Goal: Task Accomplishment & Management: Use online tool/utility

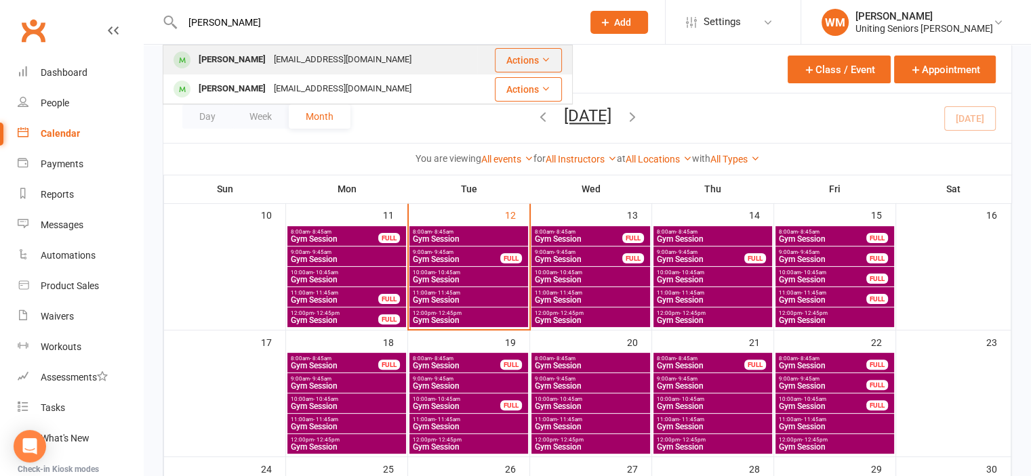
type input "[PERSON_NAME]"
click at [195, 51] on div "[PERSON_NAME]" at bounding box center [232, 60] width 75 height 20
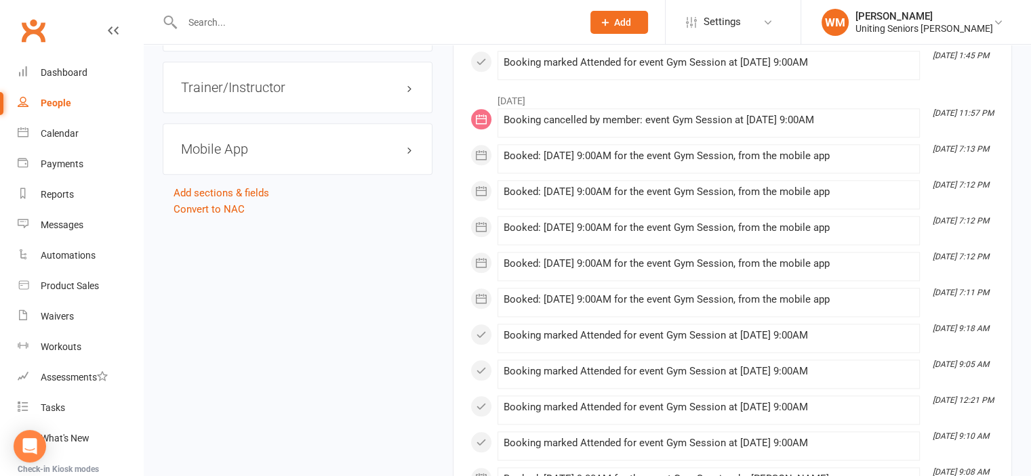
scroll to position [1423, 0]
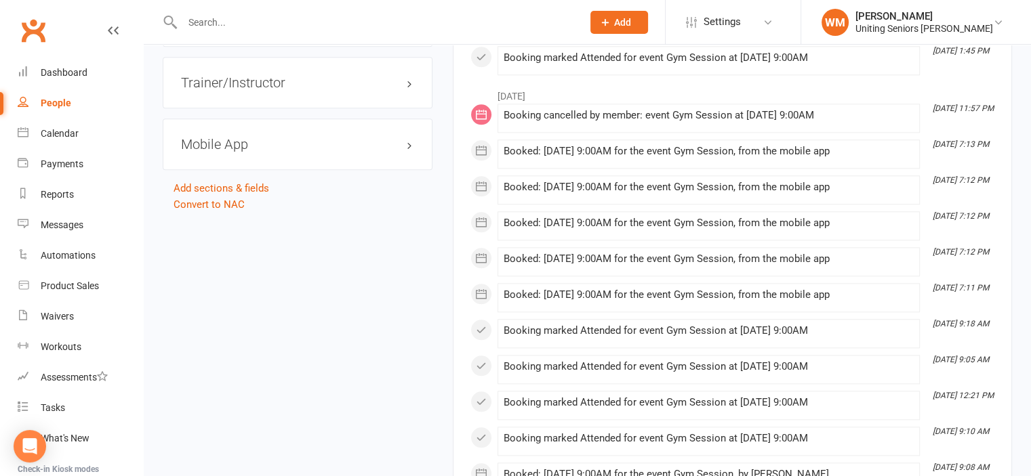
click at [230, 137] on h3 "Mobile App" at bounding box center [297, 144] width 233 height 15
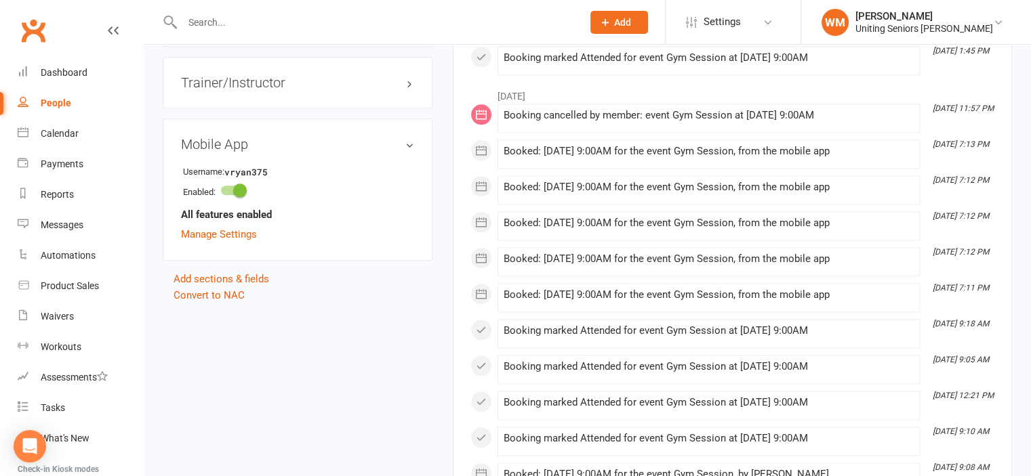
click at [233, 13] on input "text" at bounding box center [375, 22] width 394 height 19
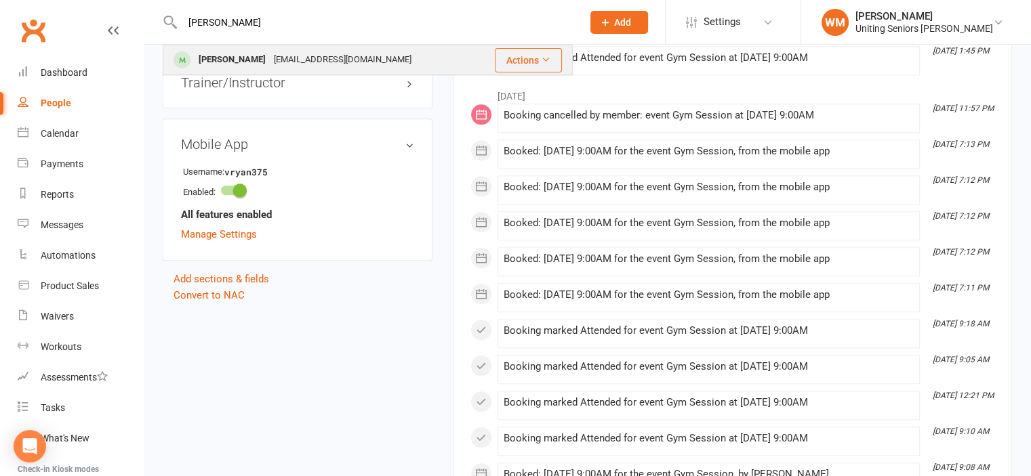
type input "[PERSON_NAME]"
click at [249, 49] on div "[PERSON_NAME] [PERSON_NAME][EMAIL_ADDRESS][DOMAIN_NAME]" at bounding box center [320, 60] width 312 height 28
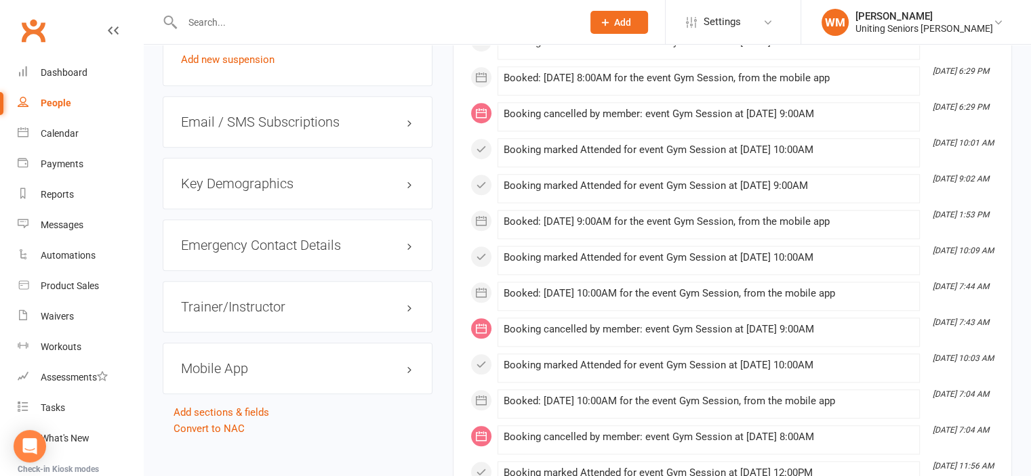
scroll to position [1220, 0]
click at [236, 360] on h3 "Mobile App" at bounding box center [297, 367] width 233 height 15
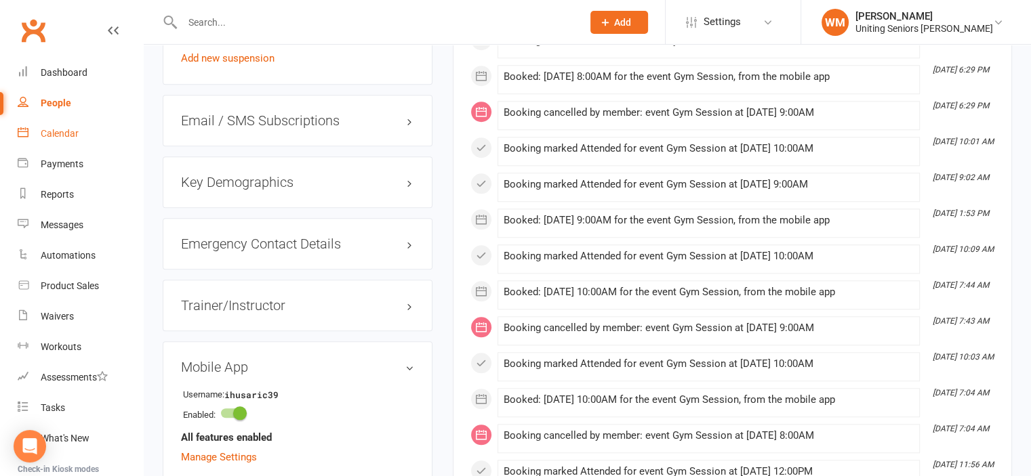
click at [53, 140] on link "Calendar" at bounding box center [80, 134] width 125 height 31
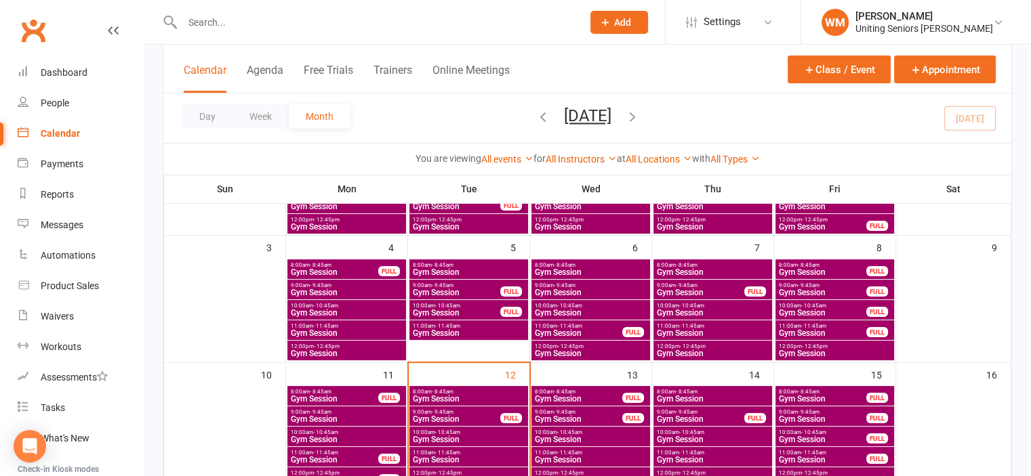
scroll to position [203, 0]
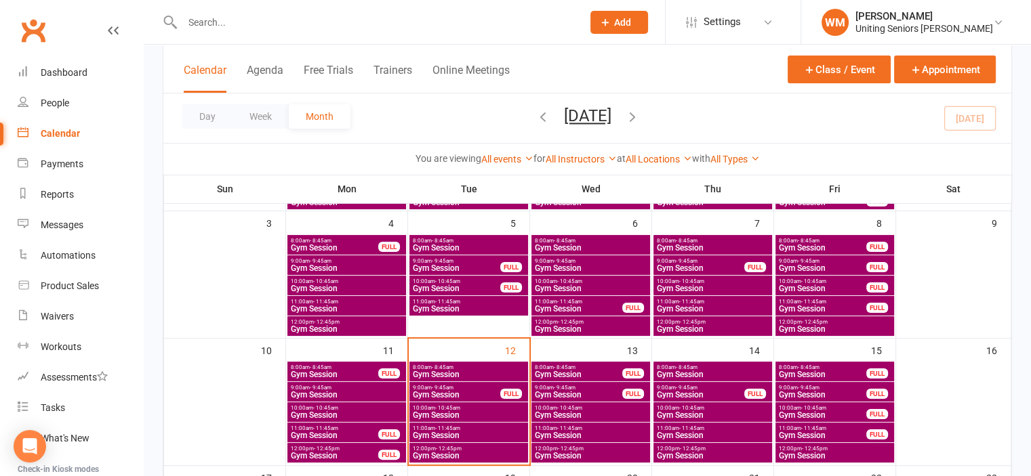
click at [470, 406] on span "10:00am - 10:45am" at bounding box center [468, 408] width 113 height 6
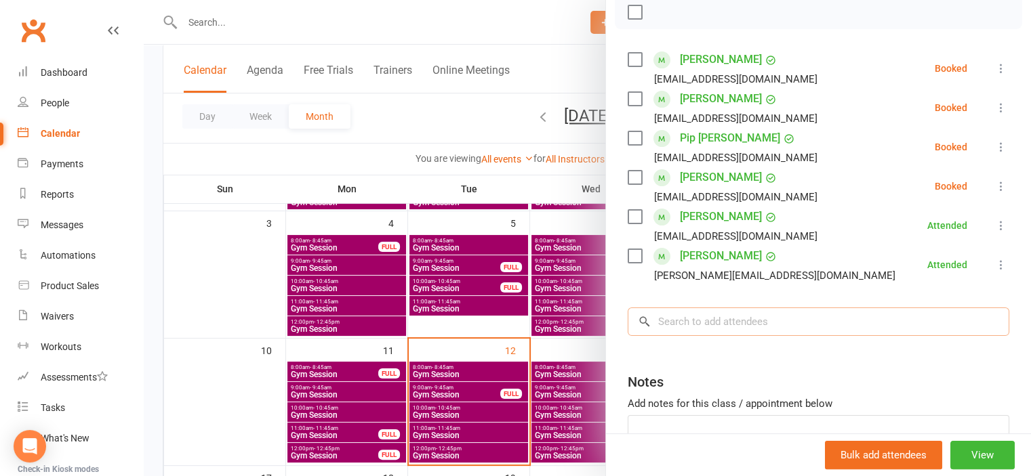
click at [717, 315] on input "search" at bounding box center [819, 322] width 382 height 28
type input "husa"
click at [225, 373] on div at bounding box center [587, 238] width 887 height 476
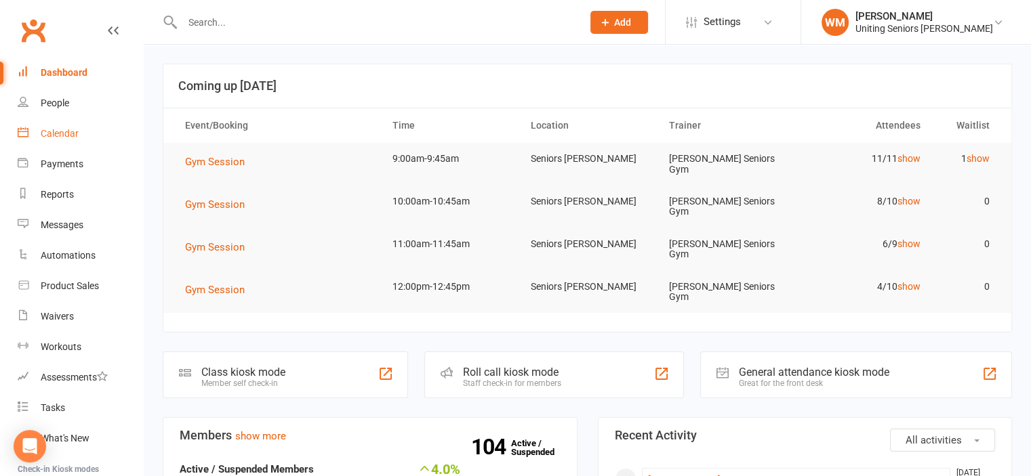
click at [70, 125] on link "Calendar" at bounding box center [80, 134] width 125 height 31
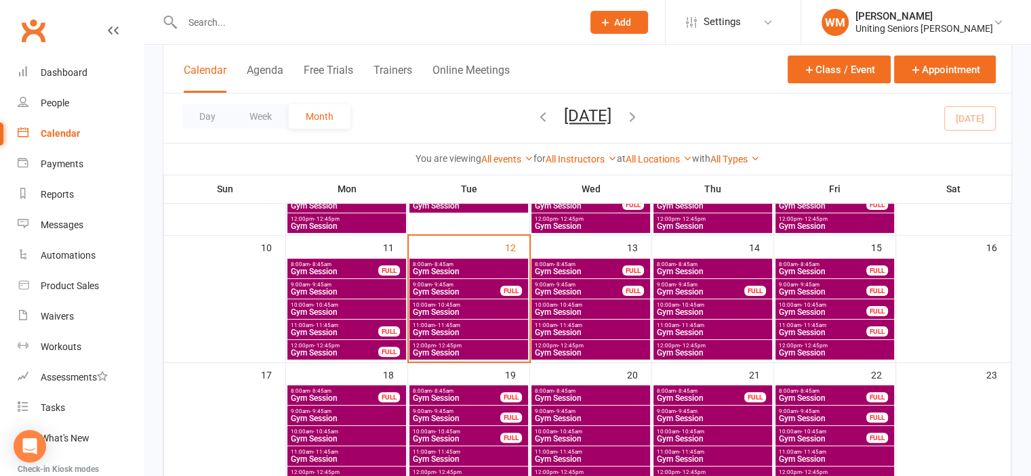
scroll to position [339, 0]
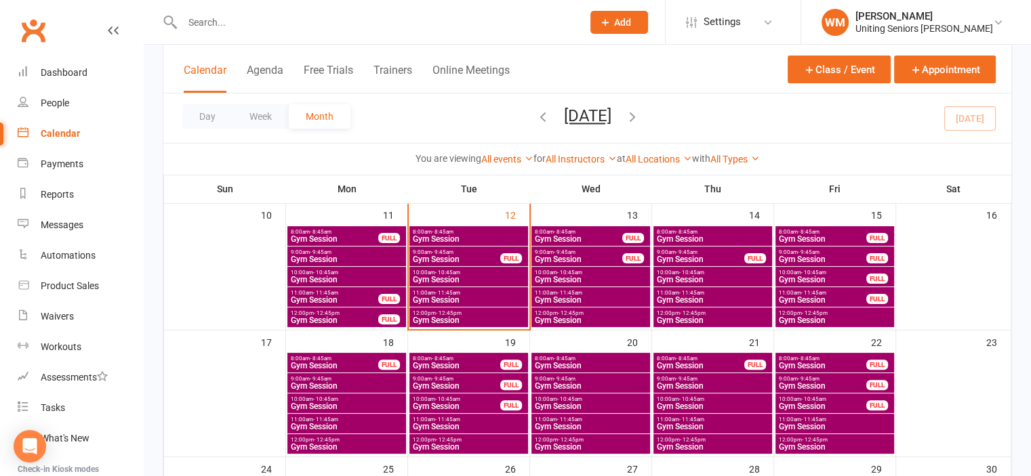
click at [434, 252] on span "- 9:45am" at bounding box center [443, 252] width 22 height 6
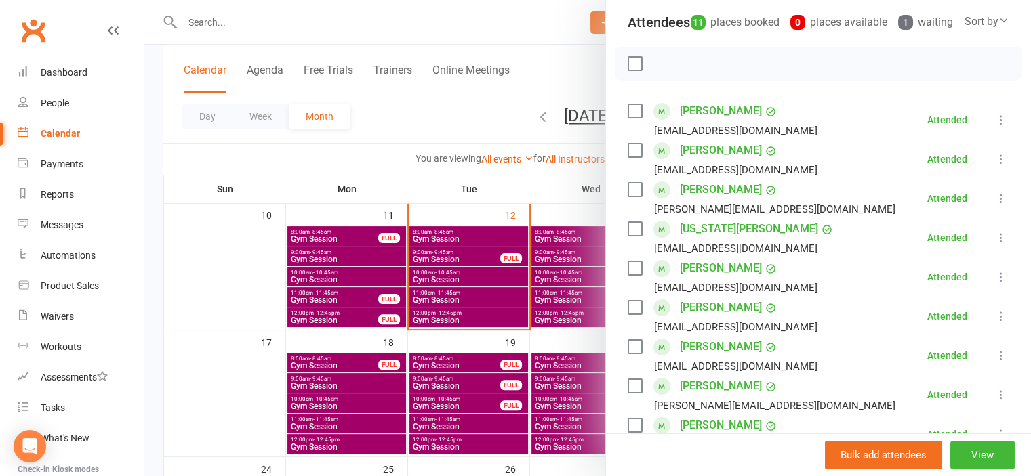
scroll to position [474, 0]
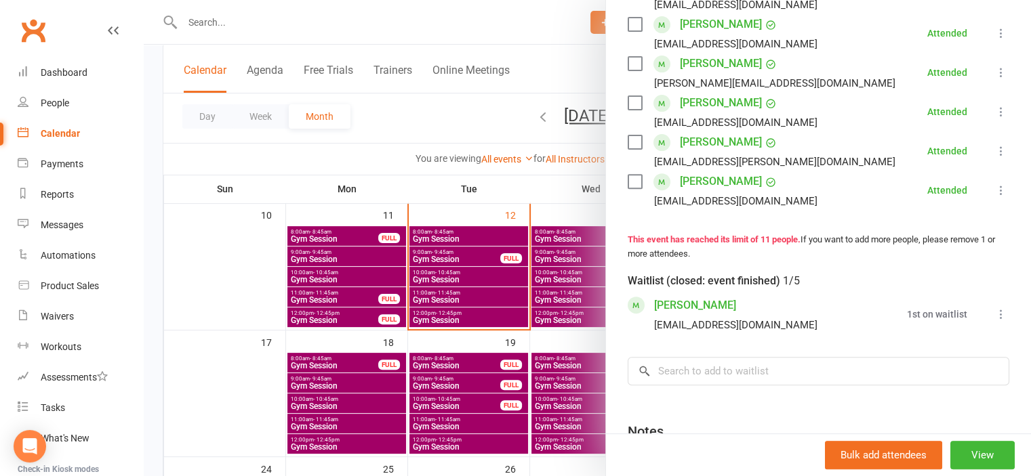
click at [244, 296] on div at bounding box center [587, 238] width 887 height 476
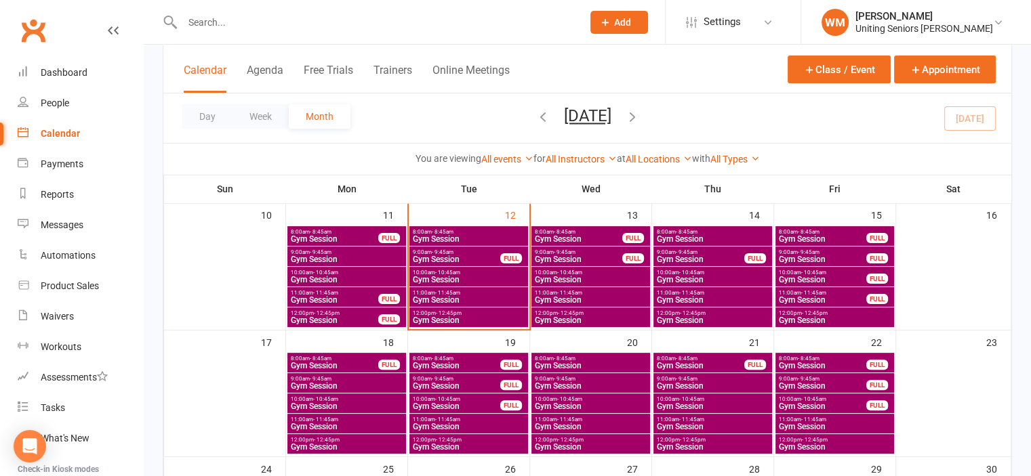
click at [462, 276] on span "Gym Session" at bounding box center [468, 280] width 113 height 8
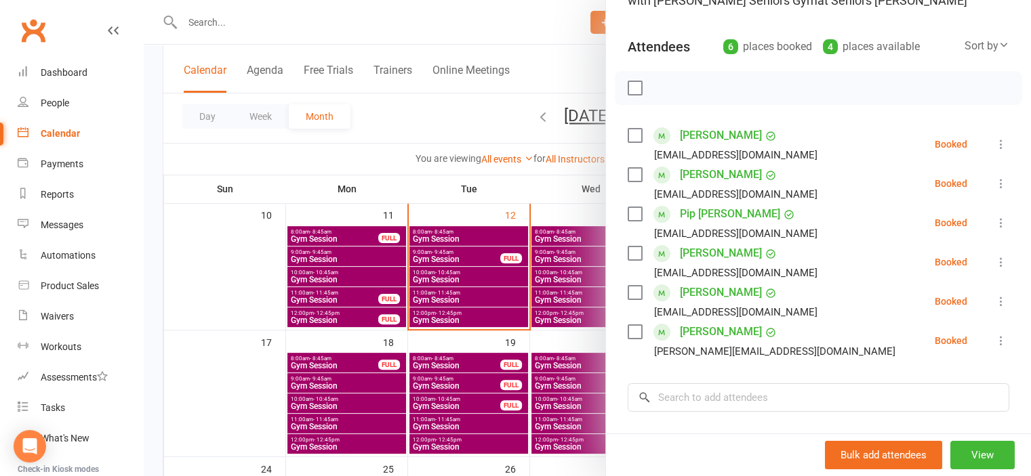
scroll to position [136, 0]
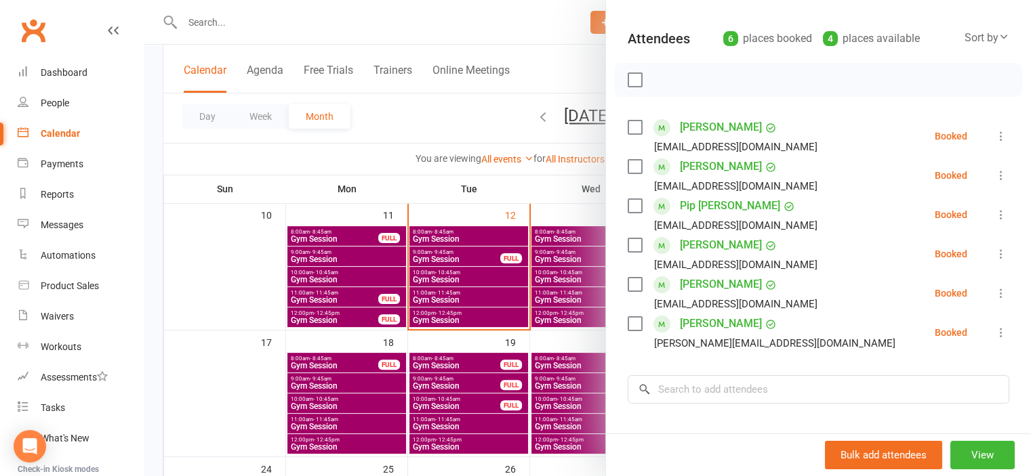
click at [249, 255] on div at bounding box center [587, 238] width 887 height 476
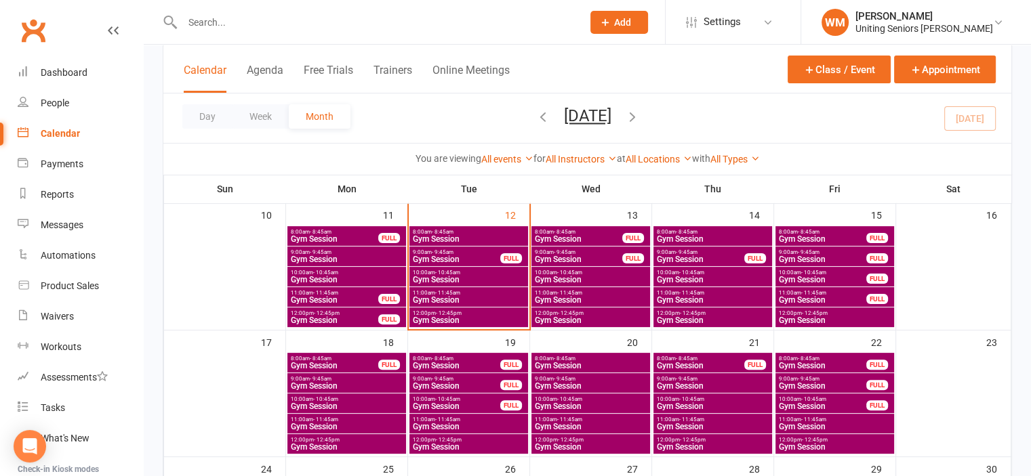
click at [425, 312] on span "12:00pm - 12:45pm" at bounding box center [468, 313] width 113 height 6
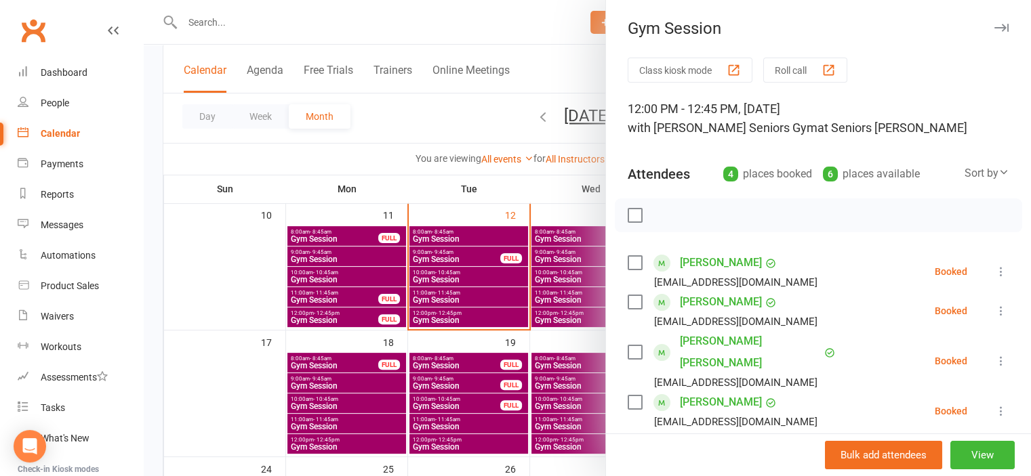
click at [257, 286] on div at bounding box center [587, 238] width 887 height 476
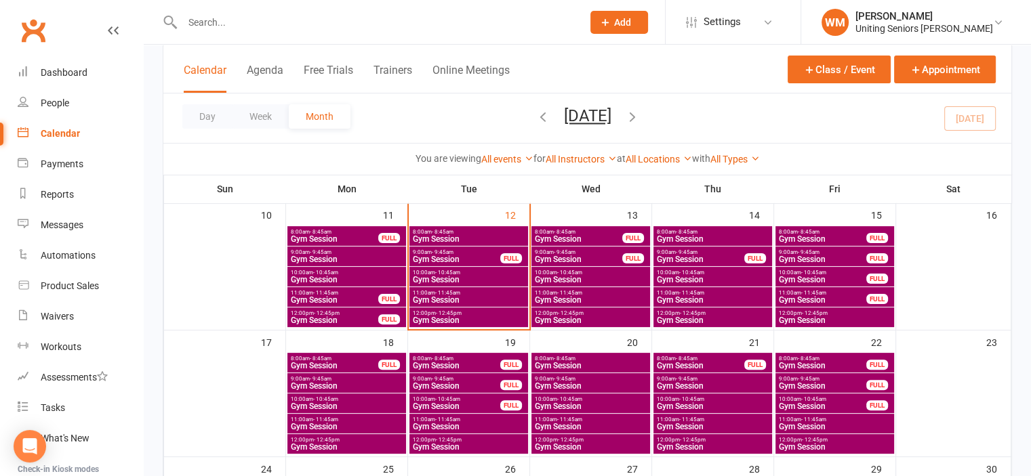
click at [420, 292] on span "11:00am - 11:45am" at bounding box center [468, 293] width 113 height 6
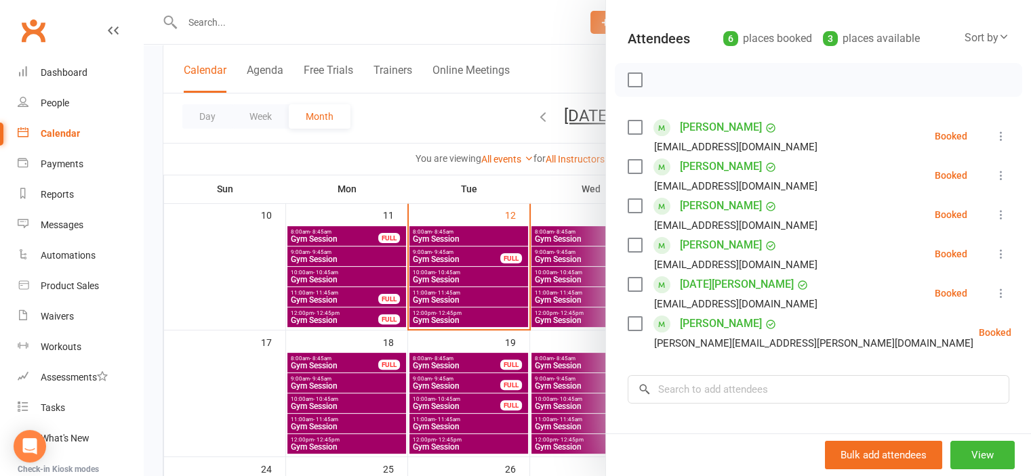
click at [237, 276] on div at bounding box center [587, 238] width 887 height 476
